Goal: Task Accomplishment & Management: Manage account settings

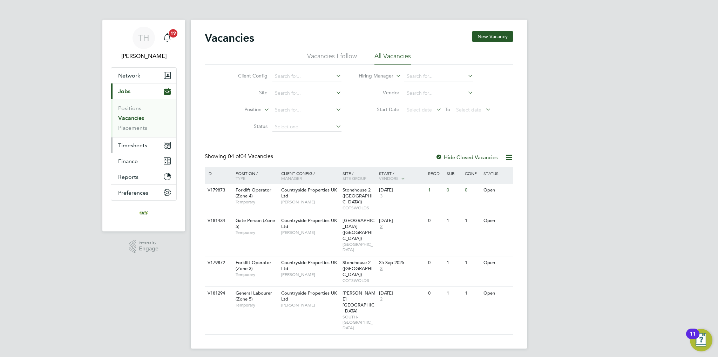
click at [139, 147] on span "Timesheets" at bounding box center [132, 145] width 29 height 7
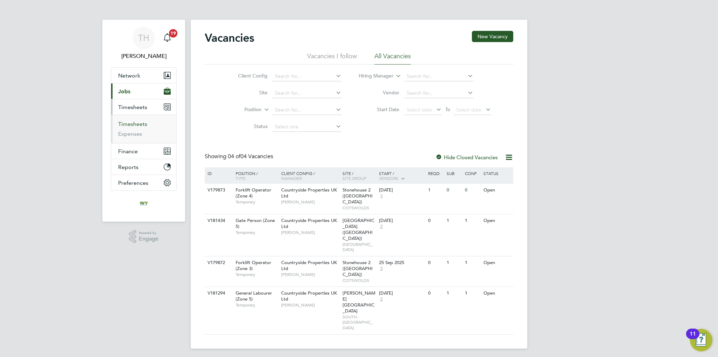
click at [136, 126] on link "Timesheets" at bounding box center [132, 124] width 29 height 7
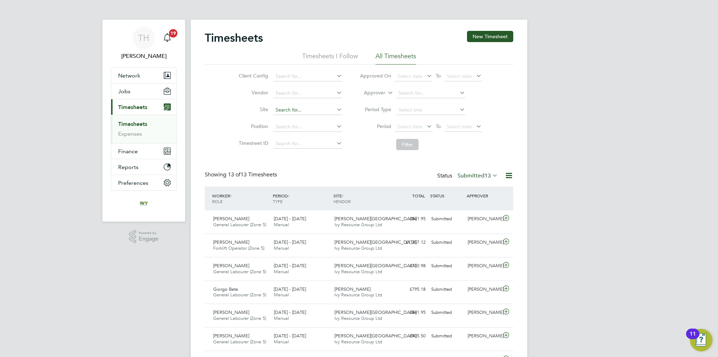
click at [292, 111] on input at bounding box center [307, 110] width 69 height 10
type input "b"
click at [373, 157] on div "Timesheets New Timesheet Timesheets I Follow All Timesheets Client Config Vendo…" at bounding box center [359, 276] width 308 height 490
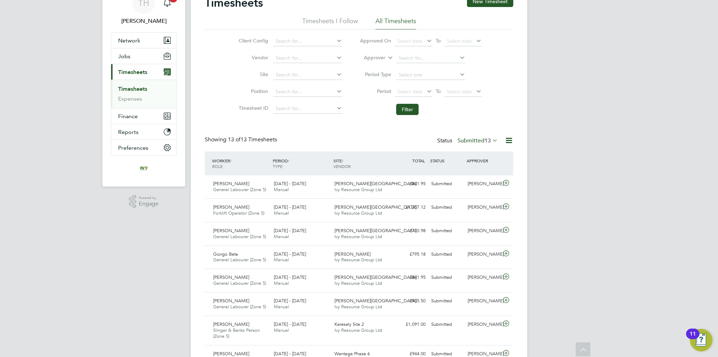
click at [467, 142] on label "Submitted 13" at bounding box center [477, 140] width 40 height 7
click at [468, 181] on li "Approved" at bounding box center [471, 182] width 32 height 10
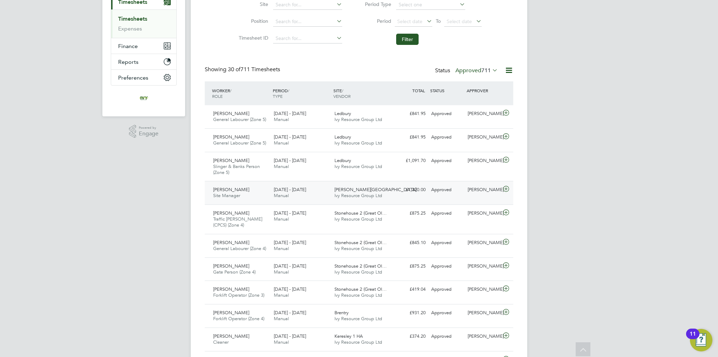
click at [298, 193] on div "[DATE] - [DATE] Manual" at bounding box center [301, 193] width 61 height 18
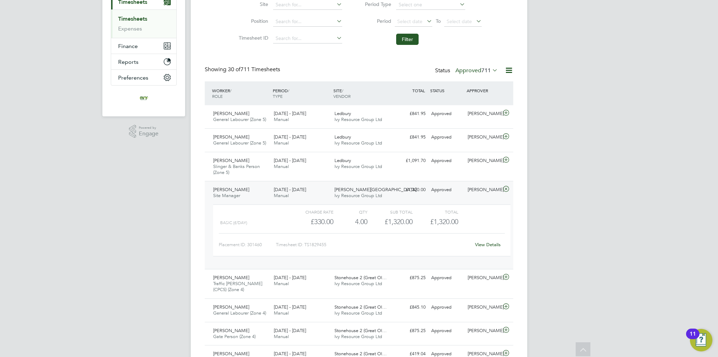
click at [305, 195] on div "[DATE] - [DATE] Manual" at bounding box center [301, 193] width 61 height 18
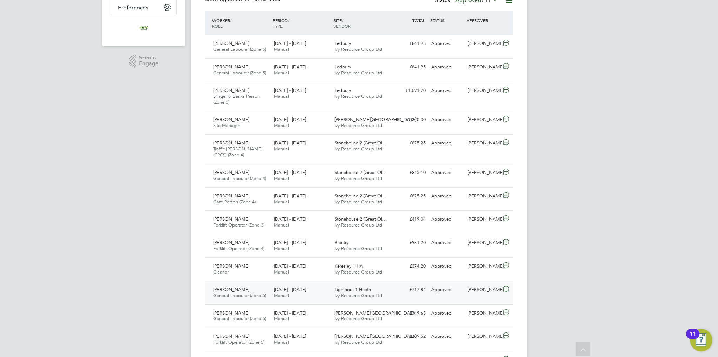
click at [273, 301] on div "[PERSON_NAME] General Labourer (Zone 5) [DATE] - [DATE] [DATE] - [DATE] Manual …" at bounding box center [359, 292] width 308 height 23
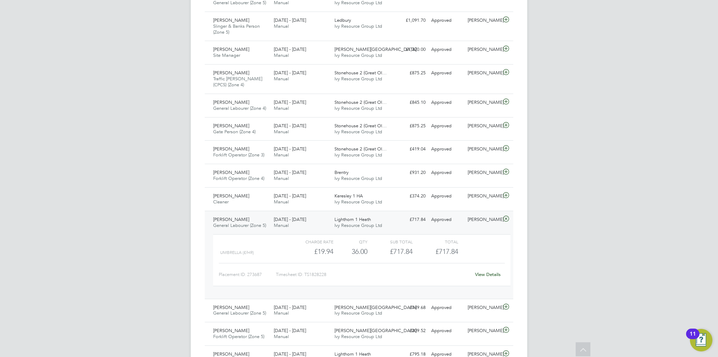
click at [554, 54] on div "TH [PERSON_NAME] Notifications 19 Applications: Network Team Members Businesses…" at bounding box center [359, 284] width 718 height 1058
